Goal: Go to known website: Go to known website

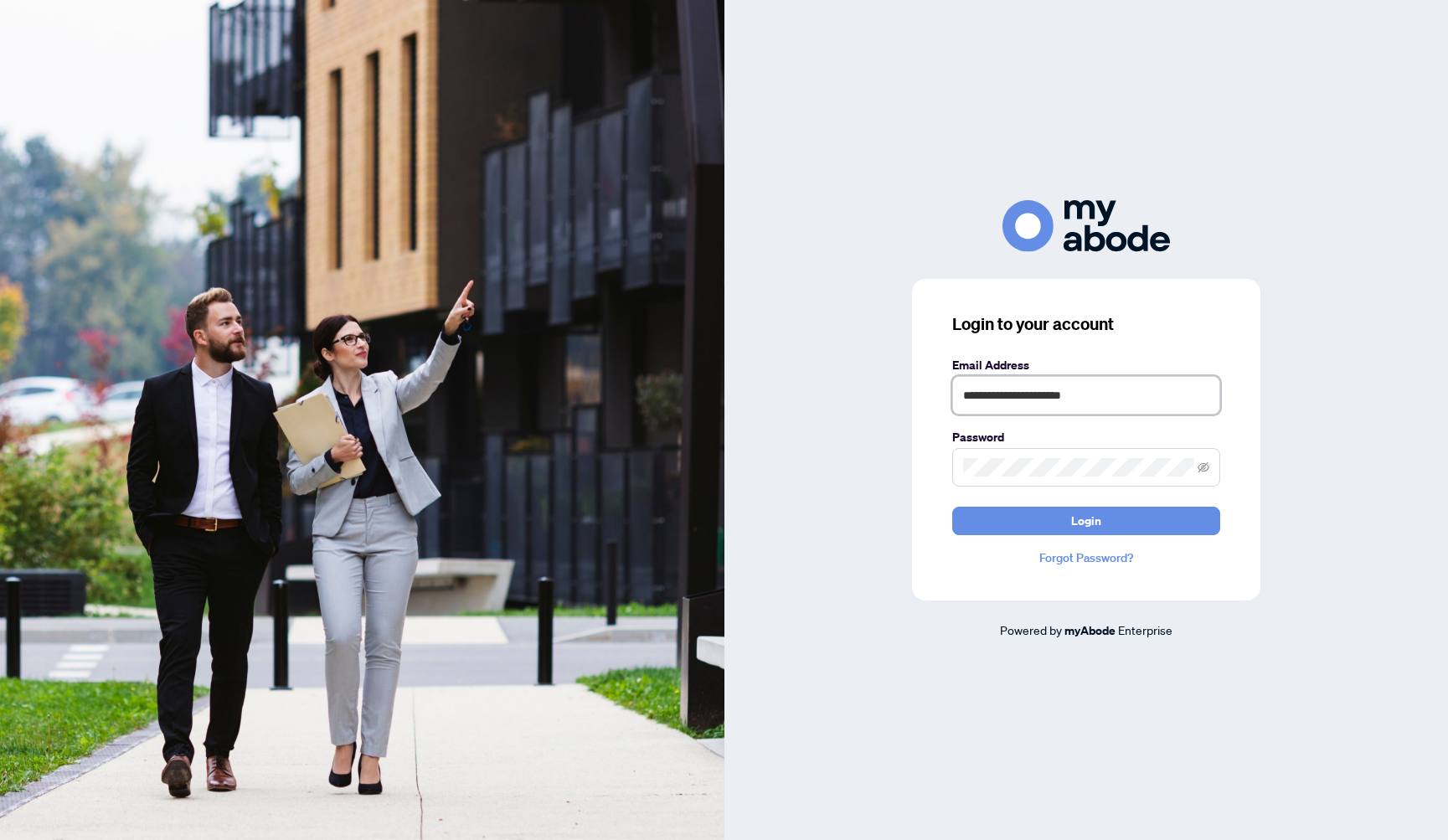
click at [1137, 399] on input "**********" at bounding box center [1086, 395] width 268 height 39
type input "**********"
click at [1064, 514] on button "Login" at bounding box center [1086, 521] width 268 height 28
